Goal: Task Accomplishment & Management: Manage account settings

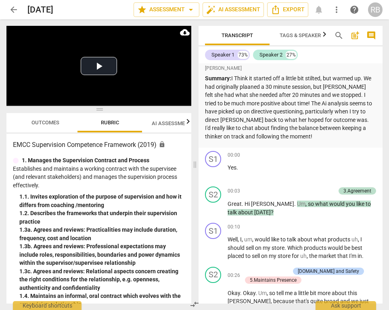
scroll to position [8, 0]
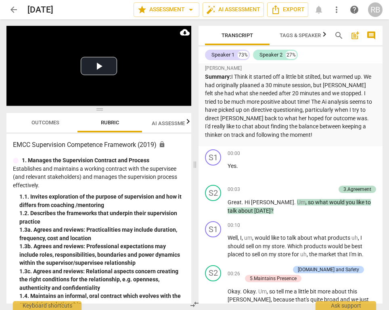
click at [44, 123] on span "Outcomes" at bounding box center [45, 122] width 28 height 6
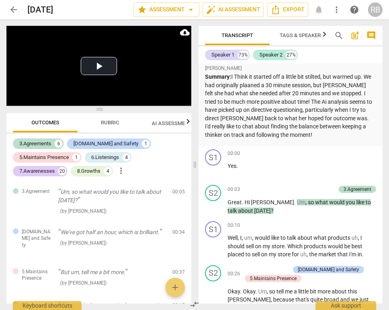
click at [105, 122] on span "Rubric" at bounding box center [110, 122] width 18 height 6
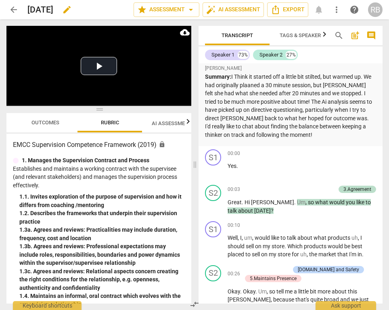
click at [76, 9] on div "[DATE] edit" at bounding box center [77, 9] width 100 height 15
click at [72, 9] on span "edit" at bounding box center [67, 10] width 10 height 10
type input "2"
type input "Mina 2"
click at [103, 8] on span "done" at bounding box center [105, 10] width 10 height 10
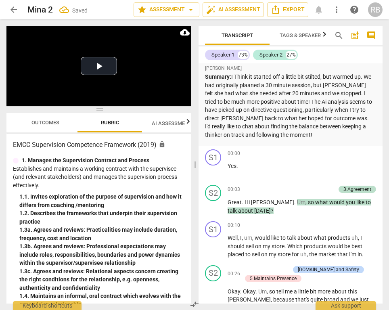
click at [16, 10] on span "arrow_back" at bounding box center [14, 10] width 10 height 10
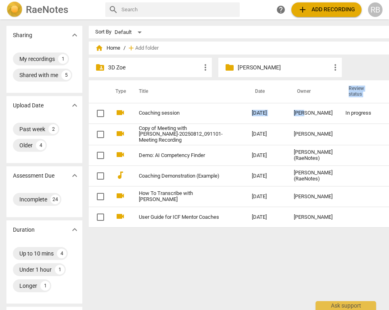
drag, startPoint x: 254, startPoint y: 112, endPoint x: 250, endPoint y: 98, distance: 14.5
click at [250, 97] on table "Type Title Date Owner Review status Due date Required assessors videocam Coachi…" at bounding box center [294, 153] width 410 height 147
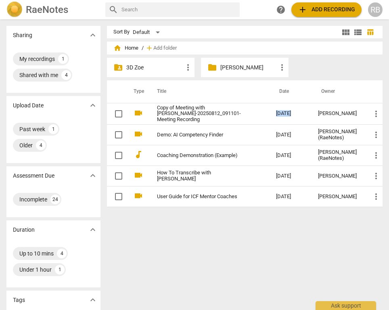
click at [231, 67] on p "[PERSON_NAME]" at bounding box center [248, 67] width 57 height 8
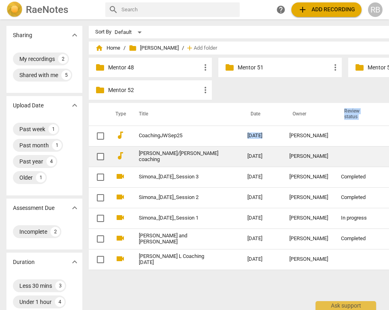
scroll to position [0, 65]
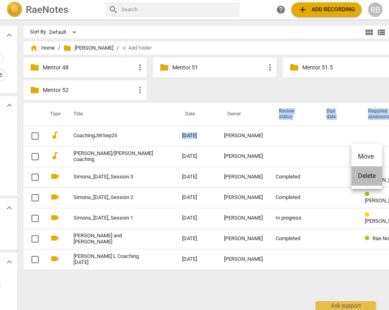
click at [368, 177] on li "Delete" at bounding box center [366, 175] width 31 height 19
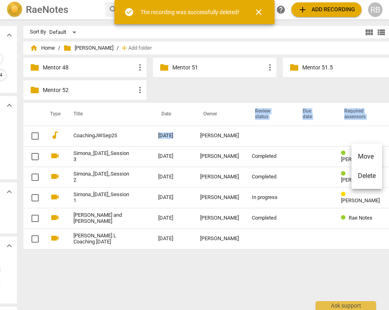
click at [369, 177] on li "Delete" at bounding box center [366, 175] width 31 height 19
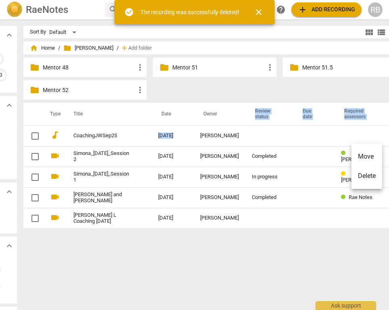
click at [369, 178] on li "Delete" at bounding box center [366, 175] width 31 height 19
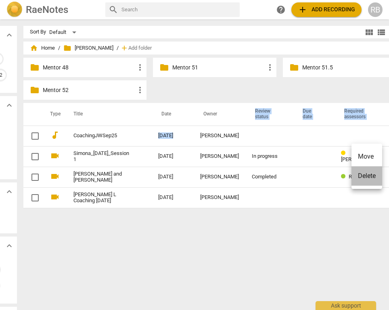
click at [366, 174] on li "Delete" at bounding box center [366, 175] width 31 height 19
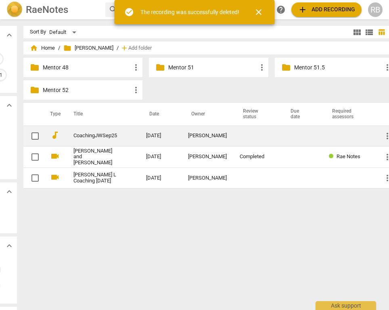
click at [233, 133] on td at bounding box center [257, 135] width 48 height 21
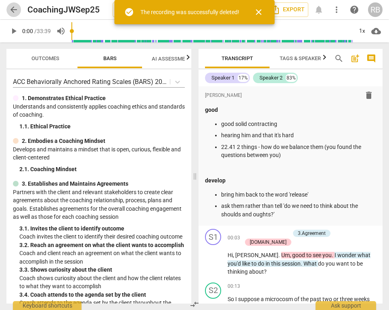
click at [13, 6] on span "arrow_back" at bounding box center [14, 10] width 10 height 10
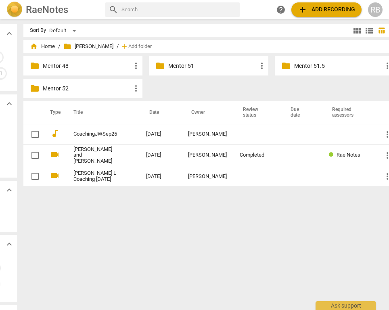
scroll to position [2, 0]
